Goal: Book appointment/travel/reservation

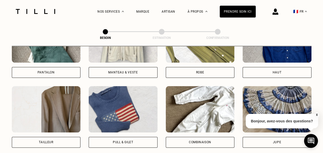
scroll to position [229, 0]
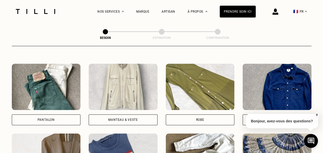
click at [136, 94] on img at bounding box center [123, 86] width 69 height 46
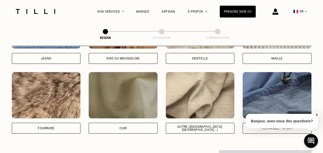
scroll to position [611, 0]
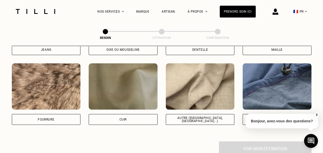
click at [207, 116] on div "Autre ([GEOGRAPHIC_DATA], [GEOGRAPHIC_DATA]...)" at bounding box center [200, 119] width 60 height 6
select select "FR"
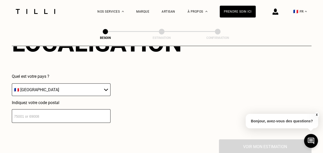
scroll to position [746, 0]
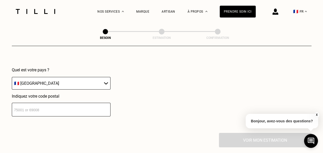
click at [65, 106] on input "number" at bounding box center [61, 109] width 99 height 14
type input "75001"
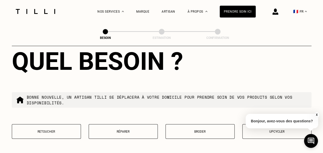
scroll to position [892, 0]
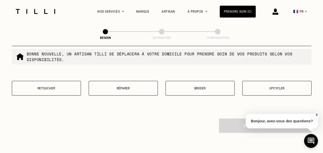
click at [56, 88] on button "Retoucher" at bounding box center [46, 88] width 69 height 15
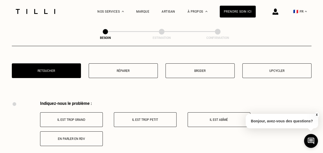
scroll to position [949, 0]
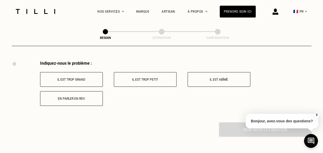
click at [72, 97] on p "En parler en RDV" at bounding box center [71, 99] width 57 height 4
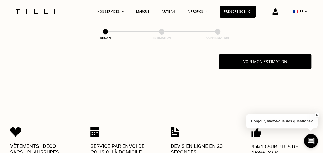
scroll to position [1017, 0]
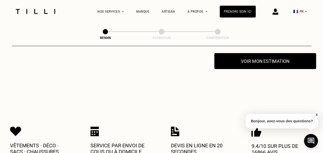
click at [262, 58] on button "Voir mon estimation" at bounding box center [265, 61] width 102 height 16
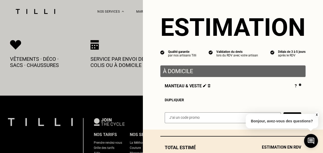
scroll to position [38, 0]
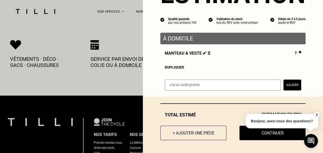
click at [316, 114] on button "X" at bounding box center [316, 115] width 5 height 6
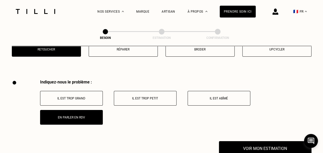
scroll to position [968, 0]
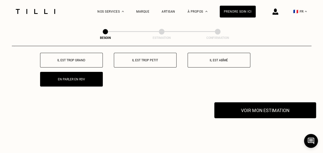
click at [258, 105] on button "Voir mon estimation" at bounding box center [265, 110] width 102 height 16
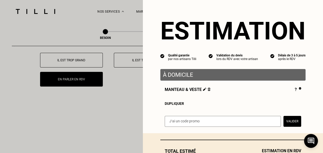
scroll to position [38, 0]
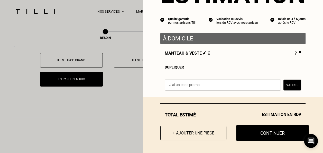
click at [264, 126] on button "Continuer" at bounding box center [272, 133] width 73 height 16
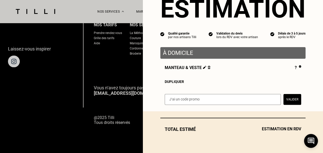
scroll to position [368, 0]
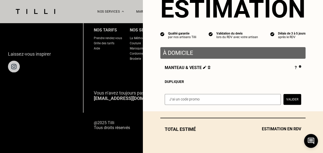
select select "FR"
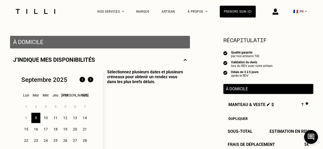
scroll to position [109, 0]
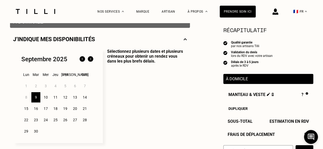
click at [55, 97] on div "11" at bounding box center [55, 97] width 9 height 10
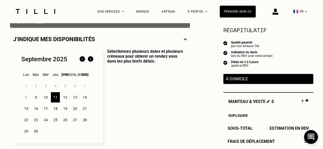
scroll to position [157, 0]
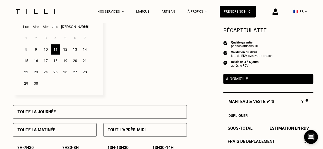
click at [49, 128] on p "Toute la matinée" at bounding box center [36, 129] width 38 height 5
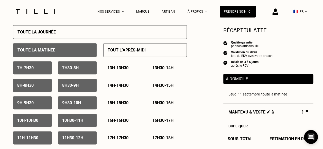
scroll to position [250, 0]
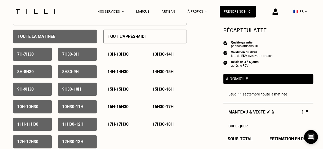
click at [53, 40] on div "Toute la matinée" at bounding box center [54, 37] width 83 height 14
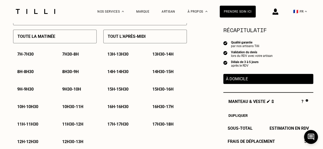
click at [25, 124] on p "11h - 11h30" at bounding box center [27, 123] width 21 height 5
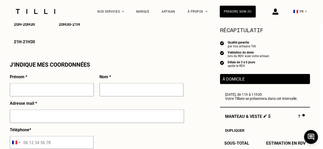
scroll to position [438, 3]
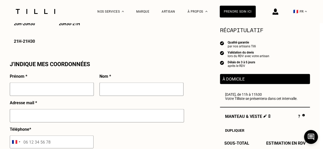
click at [48, 88] on input "text" at bounding box center [52, 88] width 84 height 13
type input "[PERSON_NAME]"
type input "REGNIER"
type input "[PERSON_NAME][EMAIL_ADDRESS][DOMAIN_NAME]"
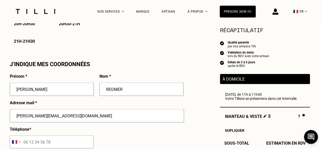
type input "23 PLACE VENDOME"
type input "CARTIER"
type input "[GEOGRAPHIC_DATA]"
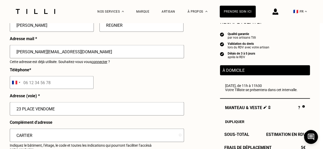
scroll to position [505, 3]
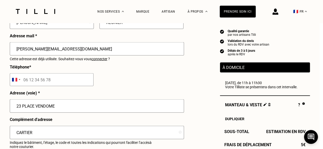
click at [55, 82] on input "tel" at bounding box center [52, 79] width 84 height 13
type input "6"
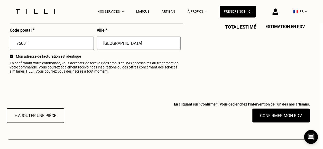
scroll to position [655, 3]
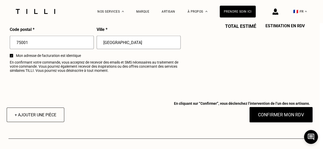
type input "788150238"
click at [277, 117] on button "Confirmer mon RDV" at bounding box center [281, 115] width 64 height 16
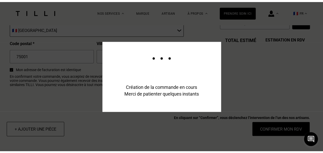
scroll to position [0, 0]
